Goal: Find specific page/section: Find specific page/section

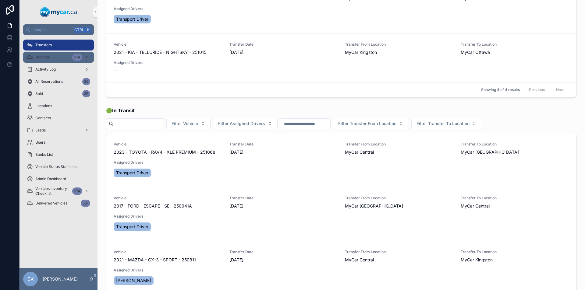
click at [51, 58] on div "Vehicles 374" at bounding box center [58, 57] width 63 height 10
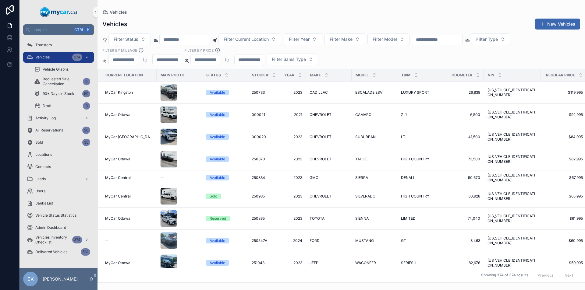
click at [448, 40] on input "scrollable content" at bounding box center [437, 39] width 50 height 9
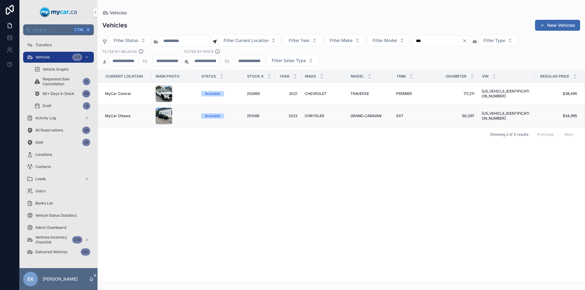
type input "***"
click at [359, 115] on span "GRAND CARAVAN" at bounding box center [365, 116] width 31 height 5
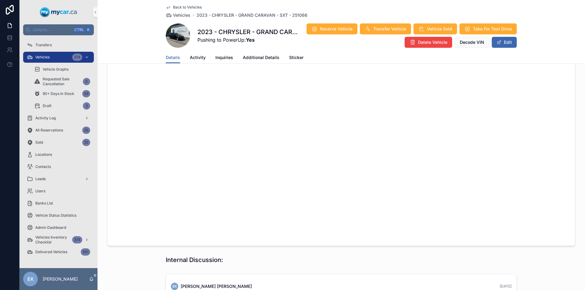
scroll to position [554, 0]
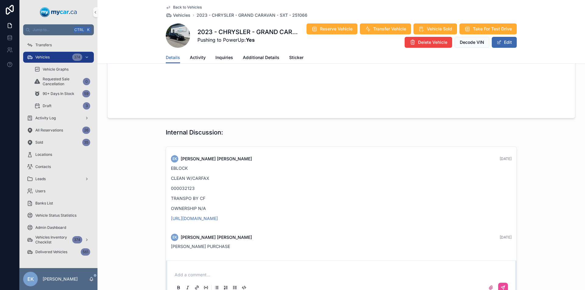
click at [200, 272] on p "scrollable content" at bounding box center [342, 275] width 336 height 6
click at [500, 285] on icon "scrollable content" at bounding box center [502, 287] width 5 height 5
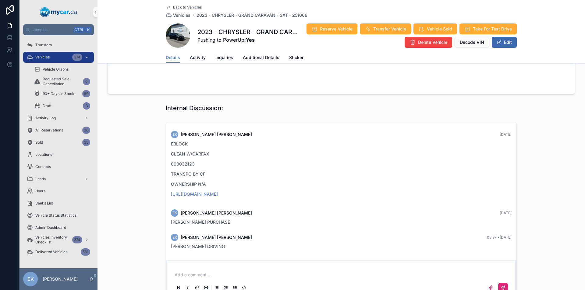
click at [84, 56] on div "374" at bounding box center [81, 57] width 18 height 10
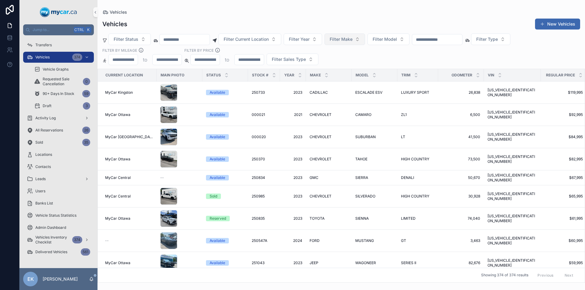
click at [365, 40] on button "Filter Make" at bounding box center [344, 39] width 40 height 12
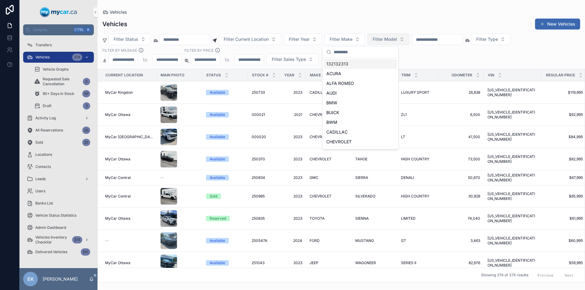
click at [397, 40] on span "Filter Model" at bounding box center [384, 39] width 24 height 6
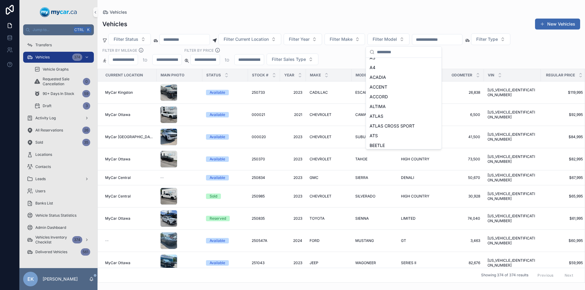
scroll to position [152, 0]
click at [377, 87] on span "ACADIA" at bounding box center [377, 87] width 16 height 6
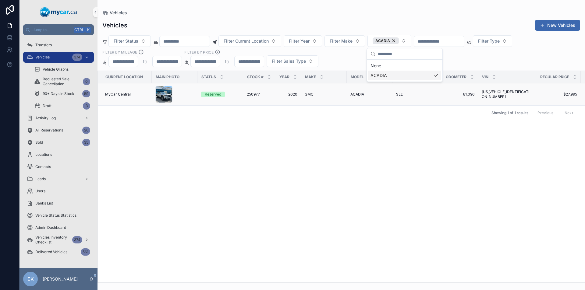
click at [311, 95] on span "GMC" at bounding box center [308, 94] width 9 height 5
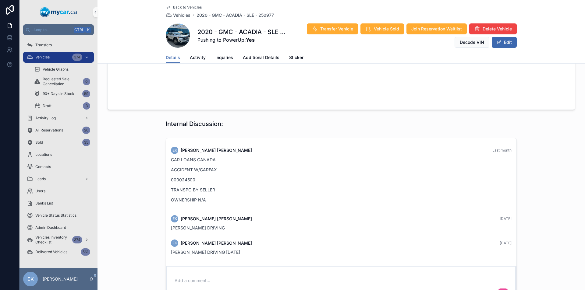
scroll to position [714, 0]
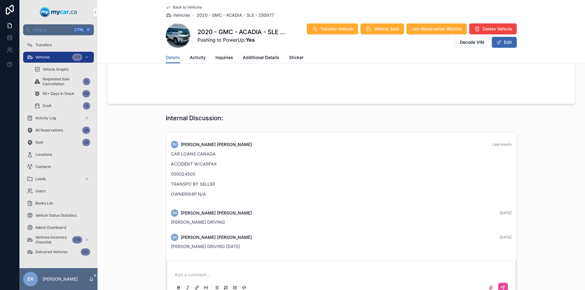
click at [195, 272] on p "scrollable content" at bounding box center [342, 275] width 336 height 6
click at [501, 285] on icon "scrollable content" at bounding box center [502, 287] width 5 height 5
click at [66, 55] on div "Vehicles 374" at bounding box center [58, 57] width 63 height 10
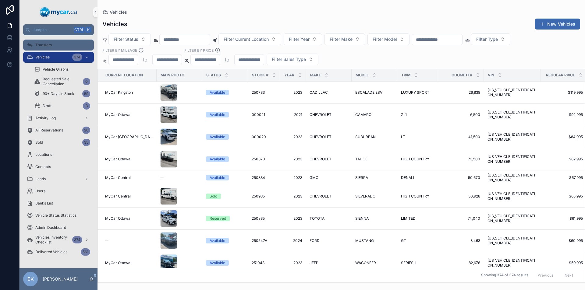
click at [61, 45] on div "Transfers" at bounding box center [58, 45] width 63 height 10
